Goal: Check status: Check status

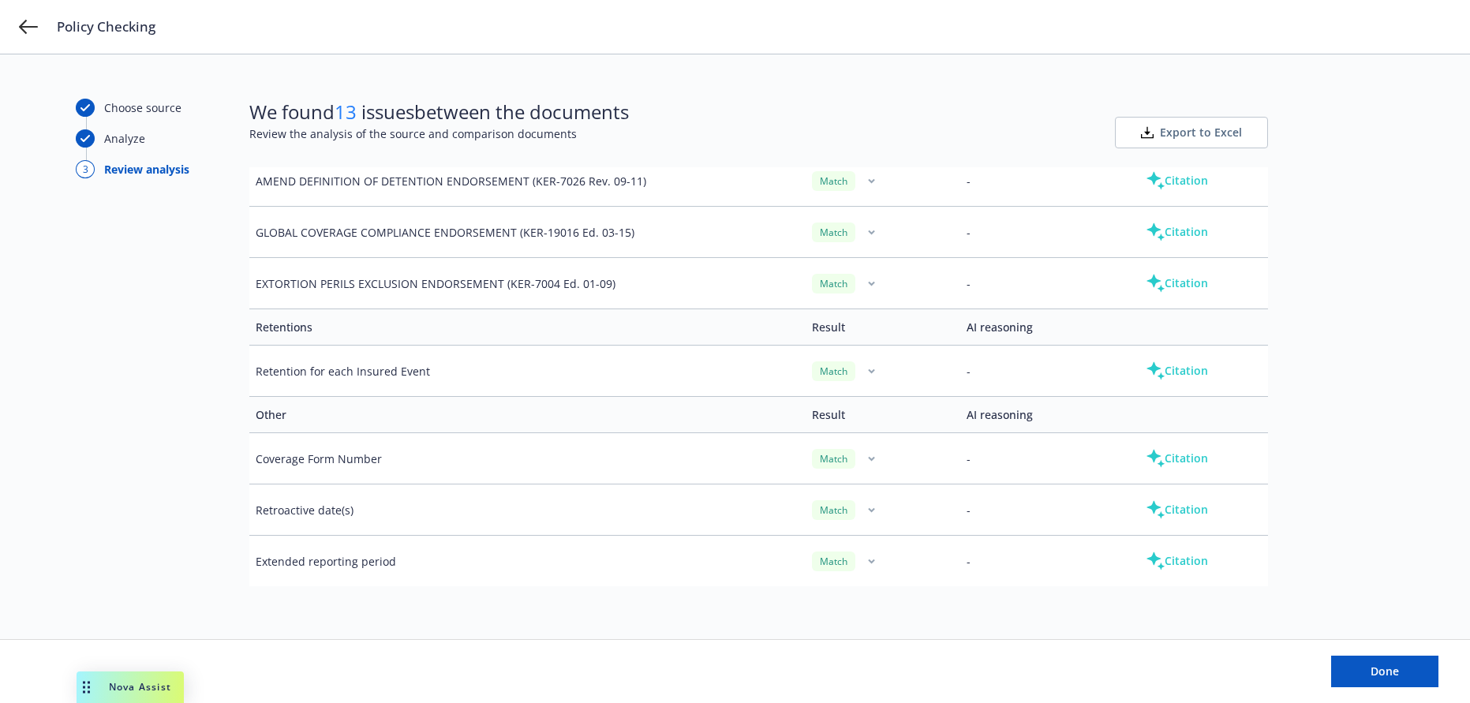
scroll to position [5452, 0]
